Goal: Find specific fact: Find specific fact

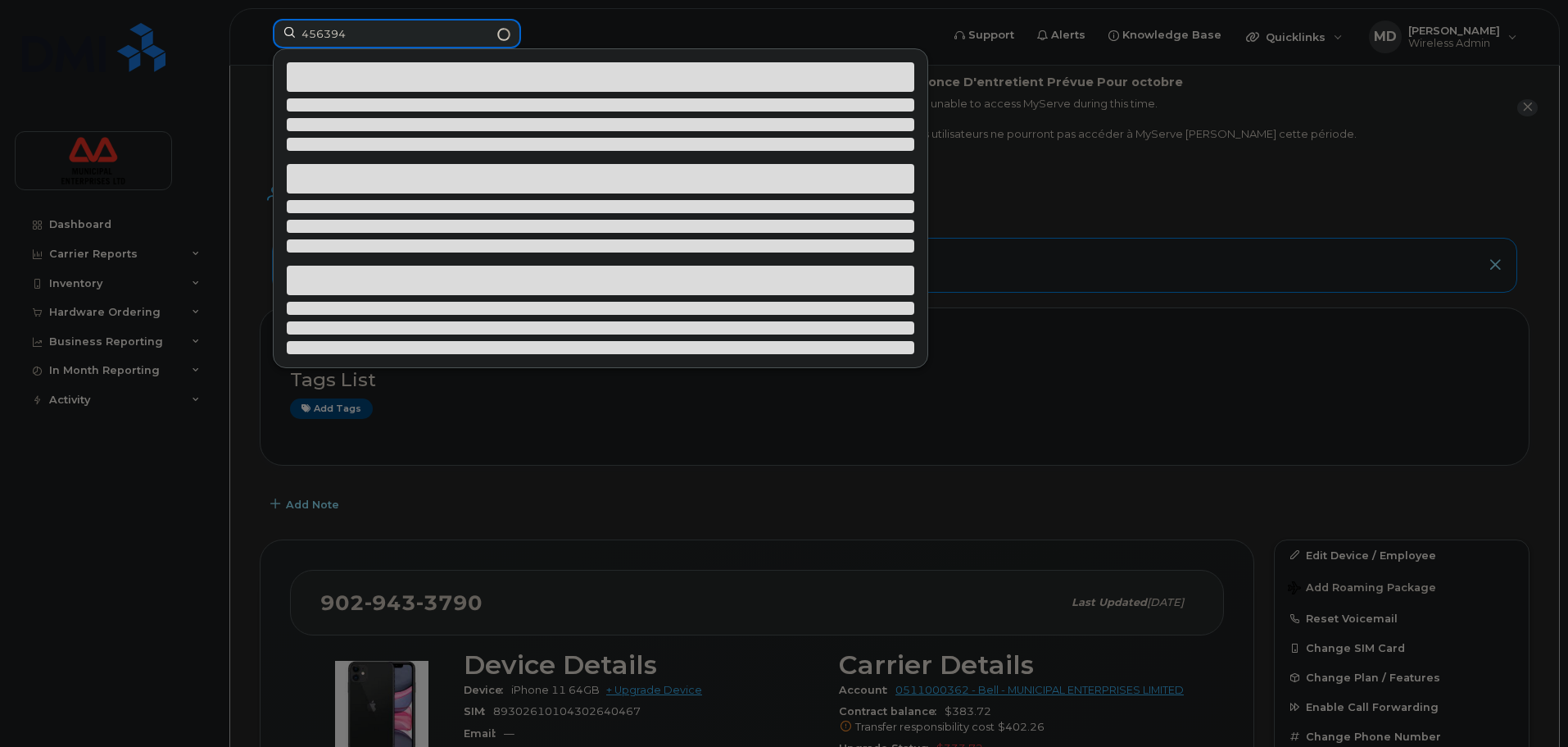
type input "4563948"
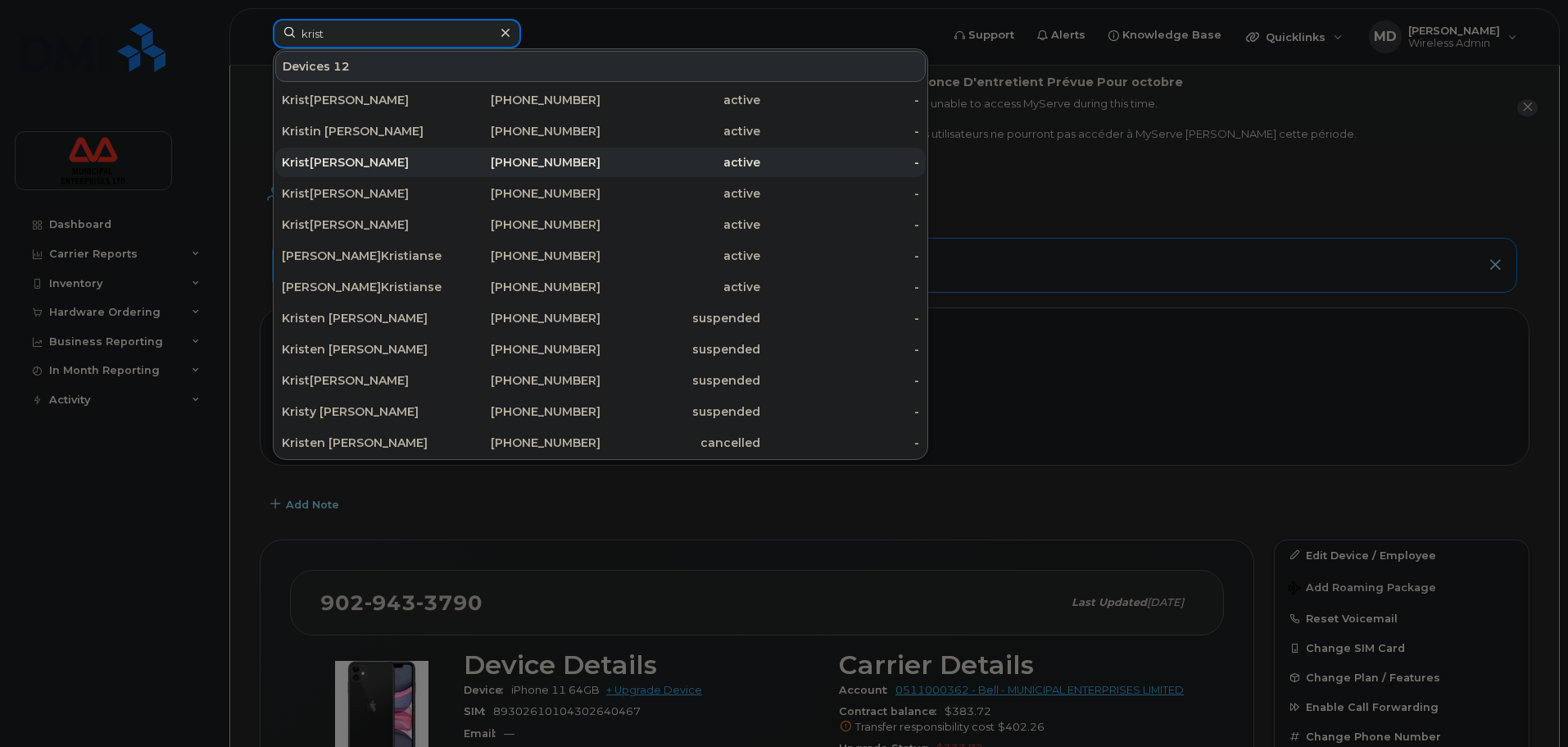
type input "krist"
click at [368, 160] on div "[PERSON_NAME] [PERSON_NAME]" at bounding box center [361, 162] width 160 height 17
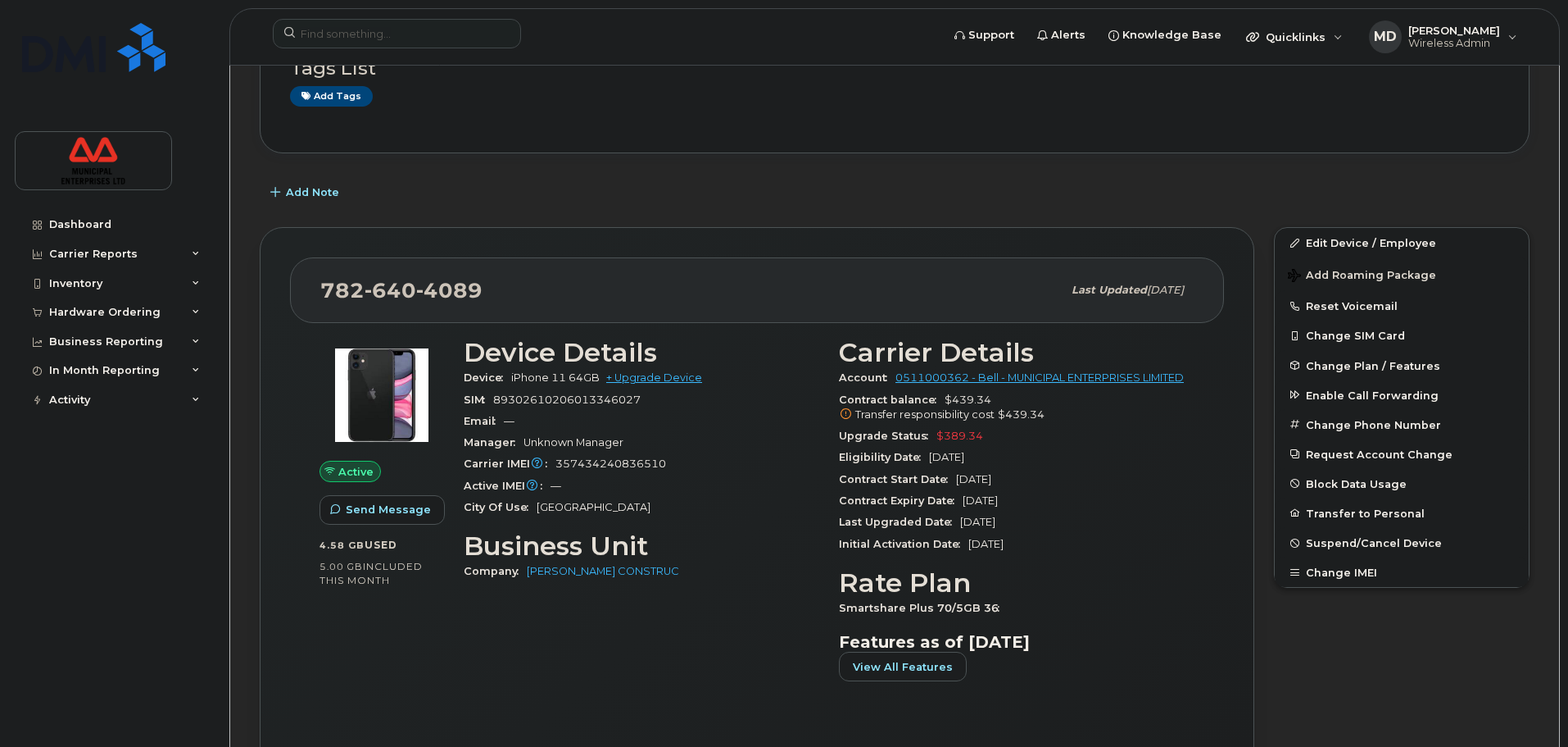
scroll to position [246, 0]
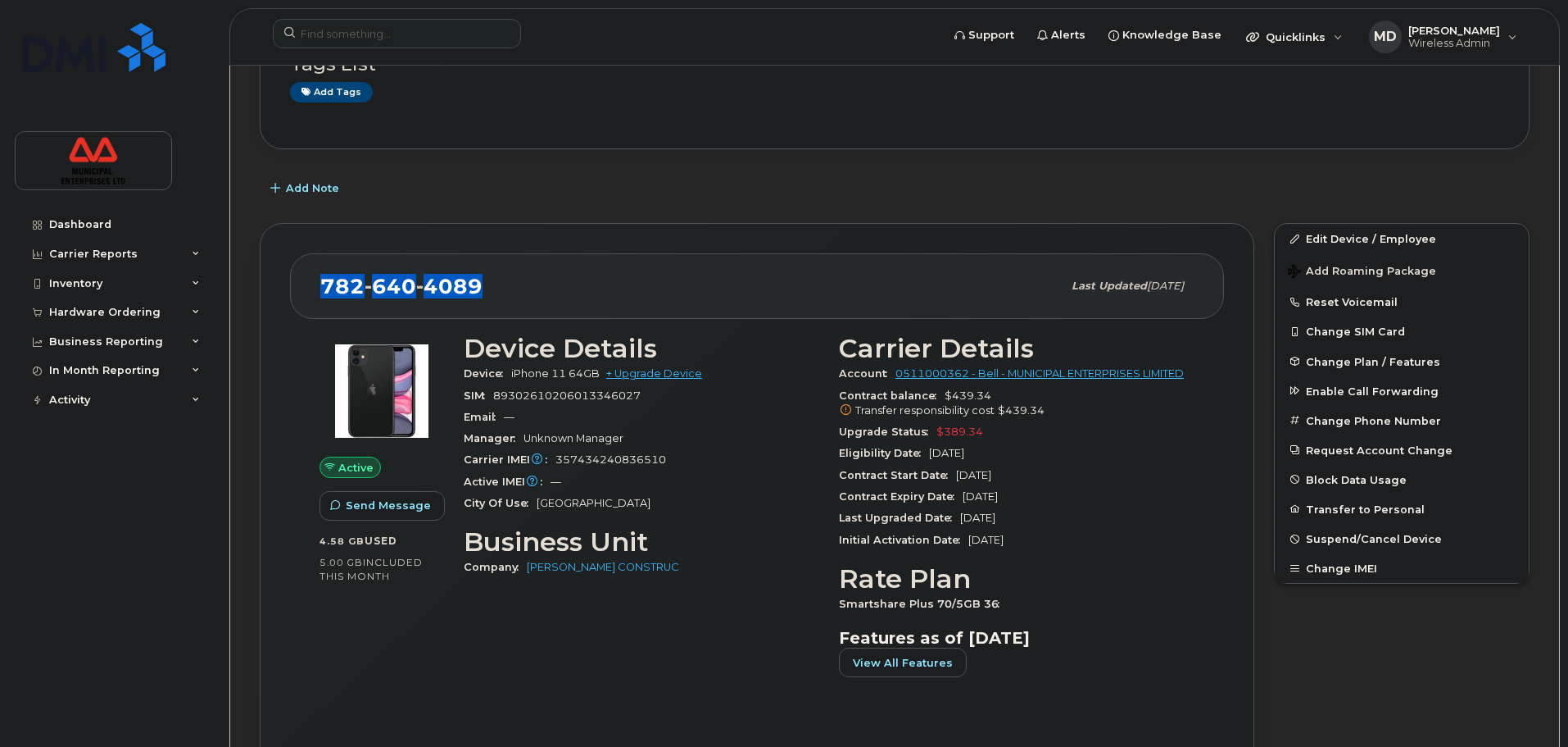
drag, startPoint x: 508, startPoint y: 280, endPoint x: 303, endPoint y: 299, distance: 205.9
click at [303, 299] on div "782 640 4089 Last updated Sep 05, 2025" at bounding box center [757, 286] width 934 height 66
copy span "782 640 4089"
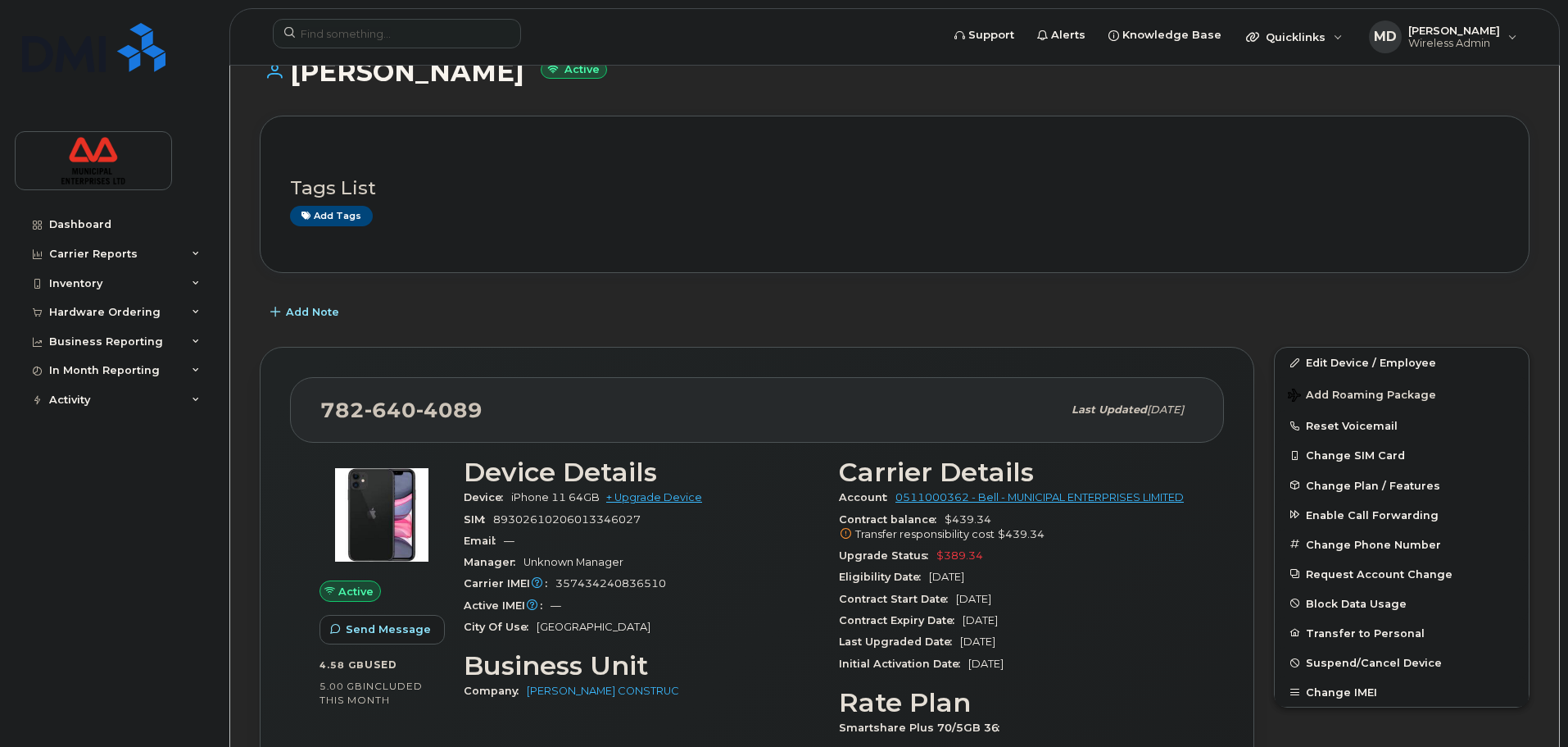
scroll to position [0, 0]
